Goal: Information Seeking & Learning: Learn about a topic

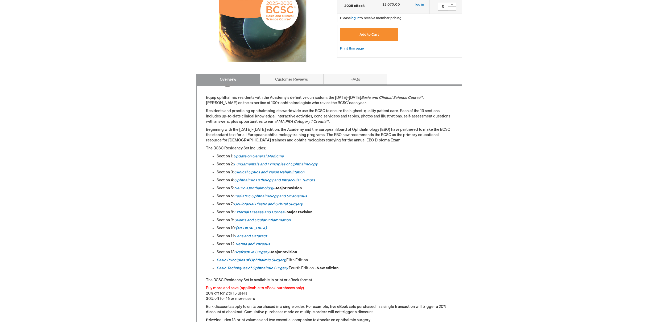
scroll to position [147, 0]
click at [321, 208] on ul "Section 1: Update on General Medicine Section 2: Fundamentals and Principles of…" at bounding box center [329, 211] width 247 height 117
drag, startPoint x: 313, startPoint y: 188, endPoint x: 221, endPoint y: 188, distance: 92.1
click at [217, 188] on li "Section 5: Neuro-Ophthalmology – Major revision" at bounding box center [335, 187] width 236 height 5
copy li "Section 5: Neuro-Ophthalmology – Major revision"
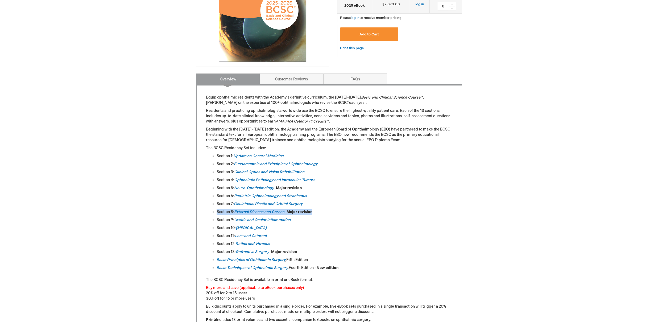
drag, startPoint x: 314, startPoint y: 212, endPoint x: 217, endPoint y: 211, distance: 97.2
click at [217, 211] on li "Section 8: External Disease and [MEDICAL_DATA] – Major revision" at bounding box center [335, 211] width 236 height 5
copy li "Section 8: External Disease and [MEDICAL_DATA] – Major revision"
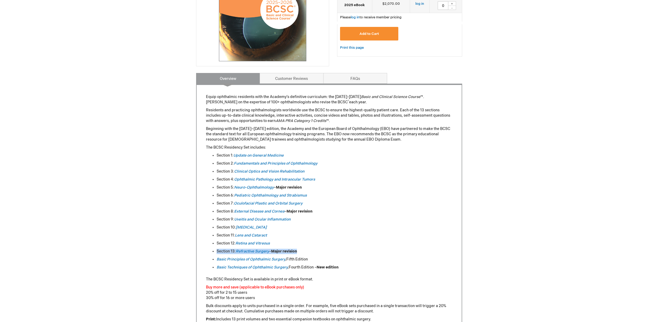
drag, startPoint x: 301, startPoint y: 250, endPoint x: 219, endPoint y: 252, distance: 81.8
click at [216, 251] on ul "Section 1: Update on General Medicine Section 2: Fundamentals and Principles of…" at bounding box center [329, 211] width 247 height 117
copy li "Section 13: [MEDICAL_DATA] – Major revision"
